Goal: Understand process/instructions: Learn how to perform a task or action

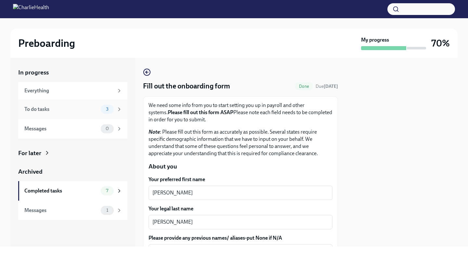
click at [91, 107] on div "To do tasks" at bounding box center [61, 109] width 74 height 7
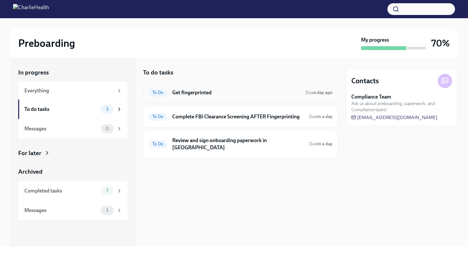
click at [212, 95] on h6 "Get fingerprinted" at bounding box center [236, 92] width 128 height 7
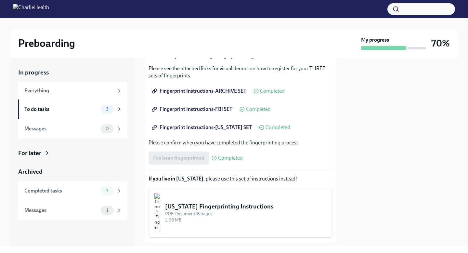
scroll to position [96, 0]
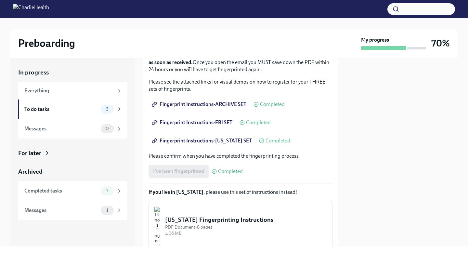
click at [211, 124] on span "Fingerprint Instructions-FBI SET" at bounding box center [192, 122] width 79 height 7
click at [189, 105] on span "Fingerprint Instructions-ARCHIVE SET" at bounding box center [199, 104] width 93 height 7
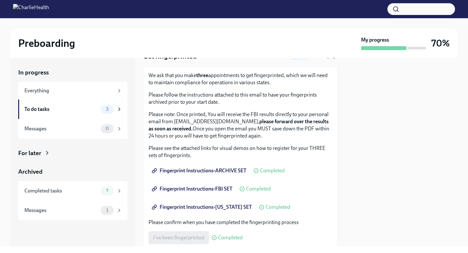
scroll to position [30, 0]
click at [208, 188] on span "Fingerprint Instructions-FBI SET" at bounding box center [192, 188] width 79 height 7
click at [215, 208] on span "Fingerprint Instructions-[US_STATE] SET" at bounding box center [202, 207] width 99 height 7
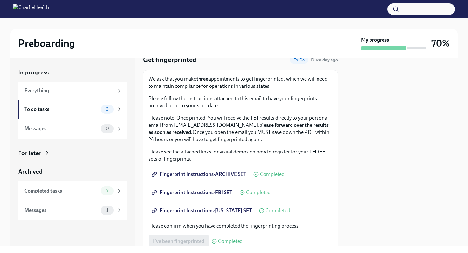
scroll to position [0, 0]
